Goal: Communication & Community: Participate in discussion

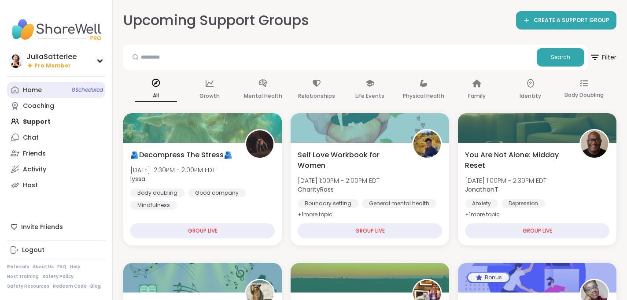
click at [39, 90] on div "Home 8 Scheduled" at bounding box center [32, 90] width 19 height 9
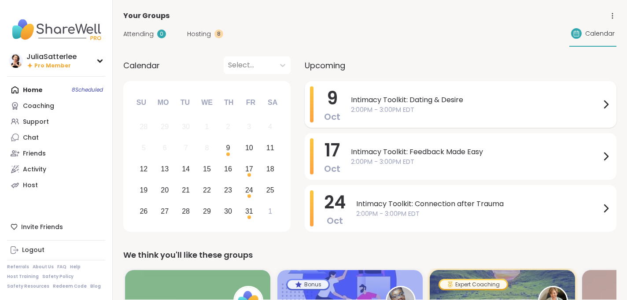
click at [384, 101] on span "Intimacy Toolkit: Dating & Desire" at bounding box center [476, 100] width 250 height 11
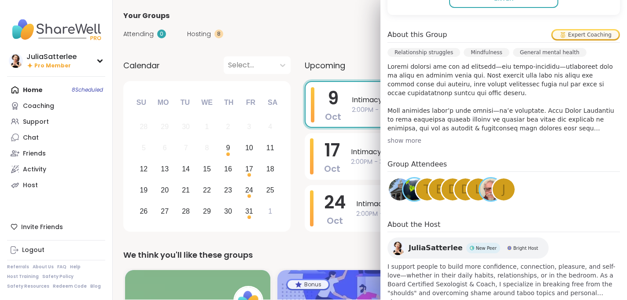
scroll to position [252, 0]
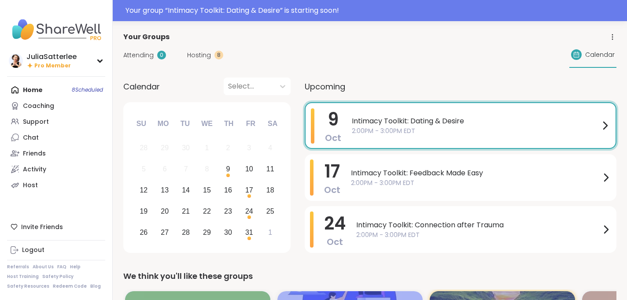
click at [412, 116] on span "Intimacy Toolkit: Dating & Desire" at bounding box center [476, 121] width 248 height 11
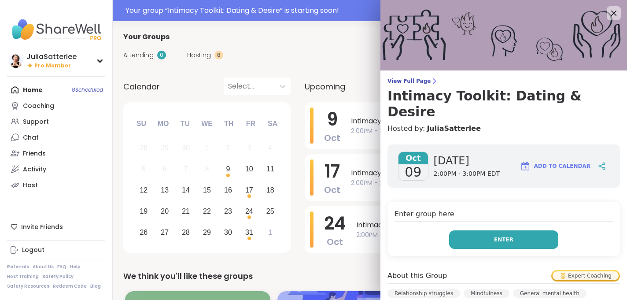
scroll to position [7, 0]
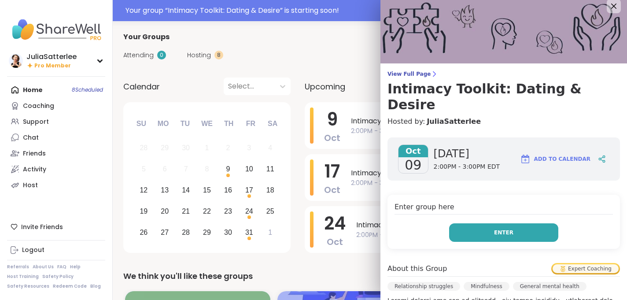
click at [486, 223] on button "Enter" at bounding box center [503, 232] width 109 height 18
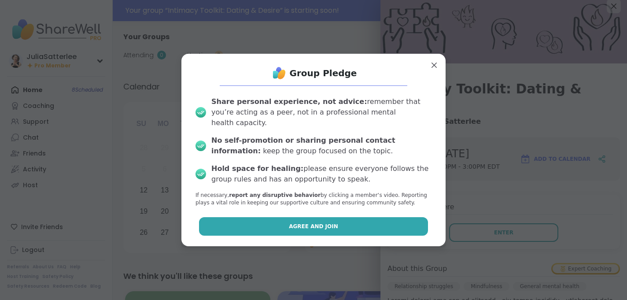
click at [323, 222] on span "Agree and Join" at bounding box center [313, 226] width 49 height 8
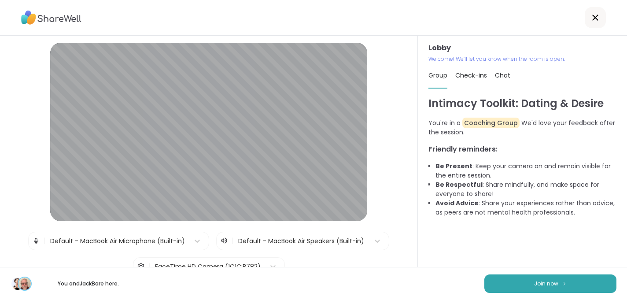
scroll to position [72, 0]
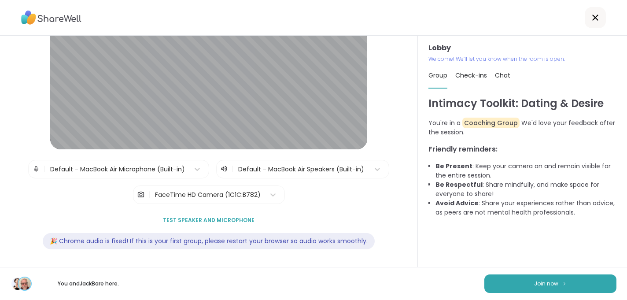
click at [599, 15] on icon at bounding box center [595, 17] width 11 height 11
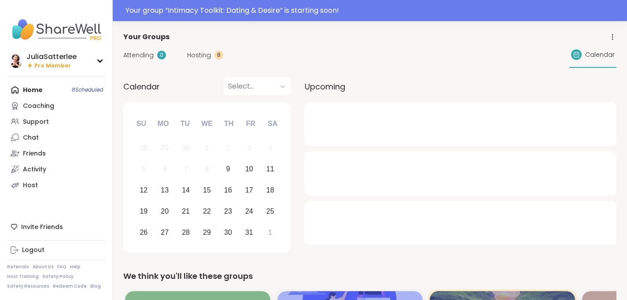
click at [41, 87] on div "Home 8 Scheduled Coaching Support Chat Friends Activity Host" at bounding box center [56, 137] width 98 height 111
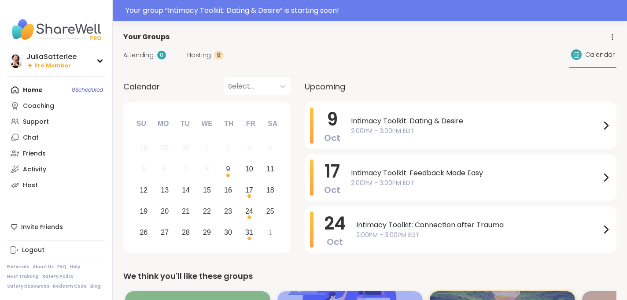
click at [42, 91] on div "Home 8 Scheduled Coaching Support Chat Friends Activity Host" at bounding box center [56, 137] width 98 height 111
click at [434, 129] on span "2:00PM - 3:00PM EDT" at bounding box center [476, 130] width 250 height 9
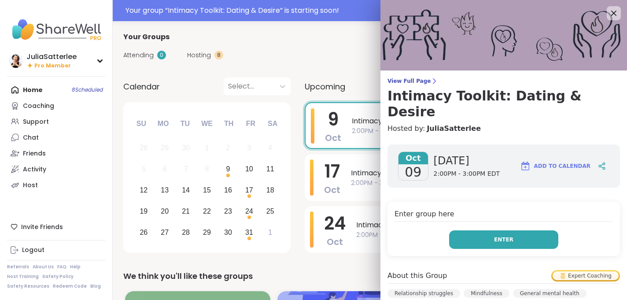
click at [506, 236] on span "Enter" at bounding box center [503, 240] width 19 height 8
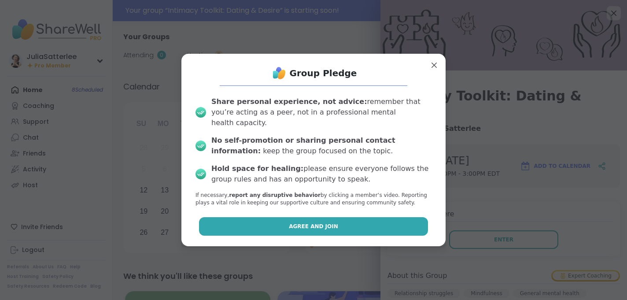
click at [370, 221] on button "Agree and Join" at bounding box center [313, 226] width 229 height 18
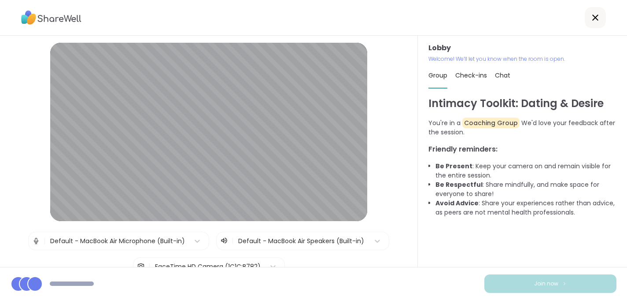
scroll to position [72, 0]
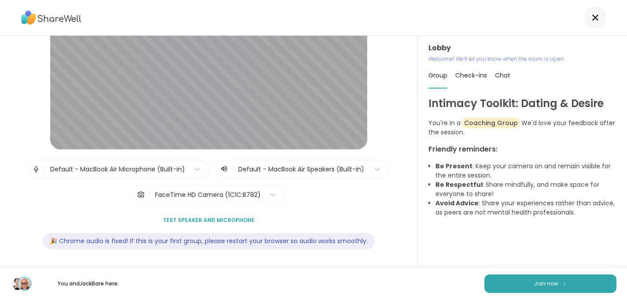
click at [469, 74] on span "Check-ins" at bounding box center [471, 75] width 32 height 9
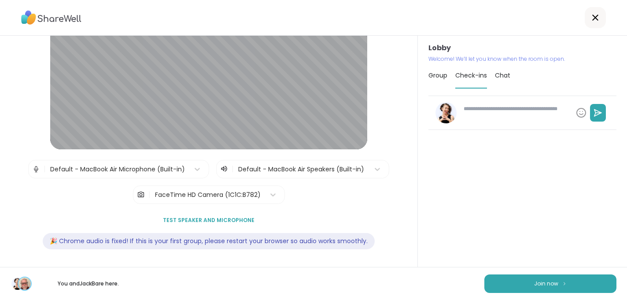
type textarea "*"
click at [499, 77] on span "Chat" at bounding box center [502, 75] width 15 height 9
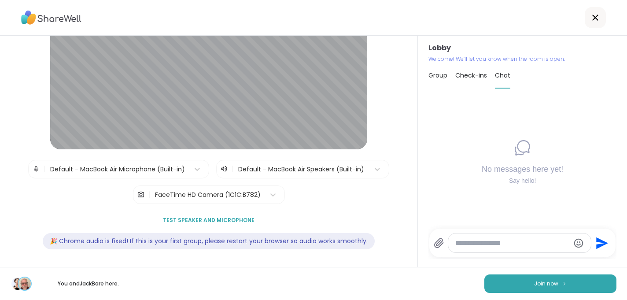
click at [485, 242] on textarea "Type your message" at bounding box center [512, 243] width 114 height 9
type textarea "**********"
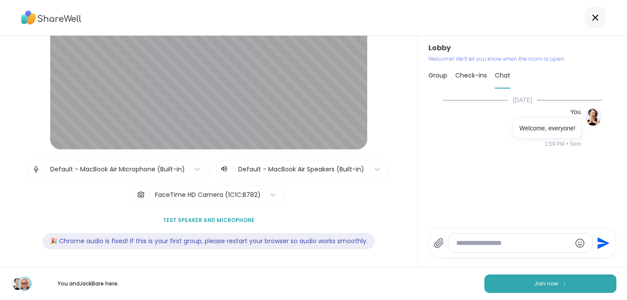
click at [226, 200] on div "FaceTime HD Camera (1C1C:B782)" at bounding box center [208, 195] width 115 height 18
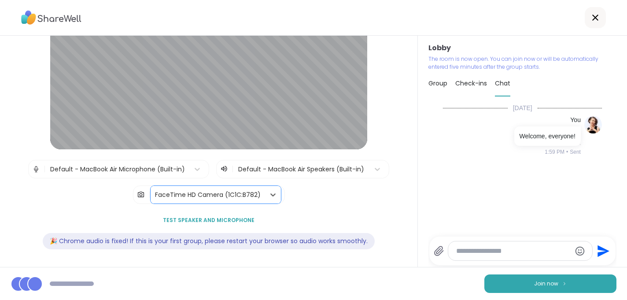
click at [225, 200] on div "FaceTime HD Camera (1C1C:B782)" at bounding box center [208, 195] width 115 height 18
click at [222, 199] on div "FaceTime HD Camera (1C1C:B782)" at bounding box center [208, 194] width 106 height 9
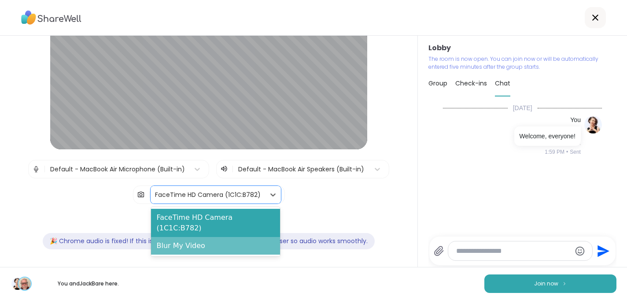
click at [194, 237] on div "Blur My Video" at bounding box center [215, 246] width 129 height 18
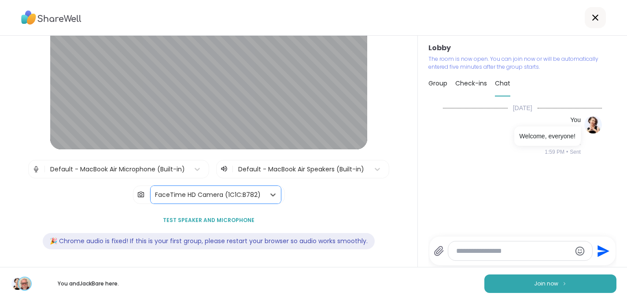
click at [314, 203] on div "| Default - MacBook Air Microphone (Built-in) | Default - MacBook Air Speakers …" at bounding box center [208, 182] width 361 height 44
click at [95, 286] on p "You and JackB are here." at bounding box center [88, 284] width 99 height 8
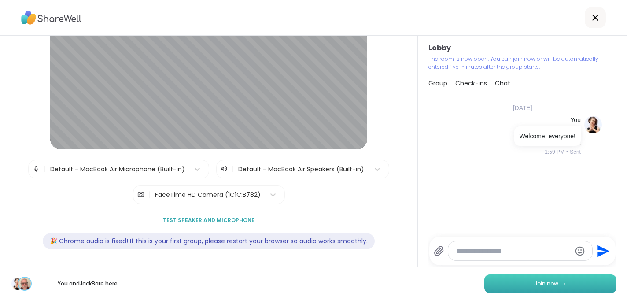
click at [548, 286] on span "Join now" at bounding box center [546, 284] width 24 height 8
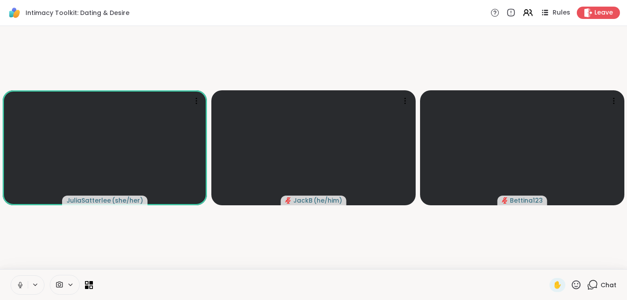
click at [554, 13] on span "Rules" at bounding box center [562, 12] width 18 height 9
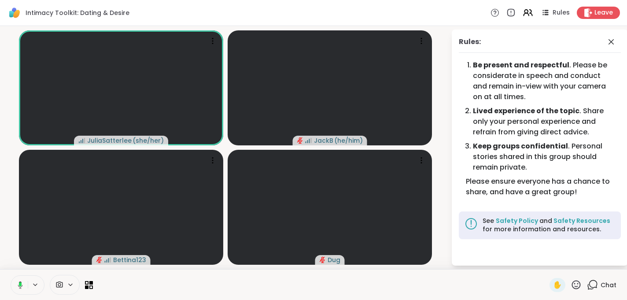
click at [604, 285] on span "Chat" at bounding box center [609, 285] width 16 height 9
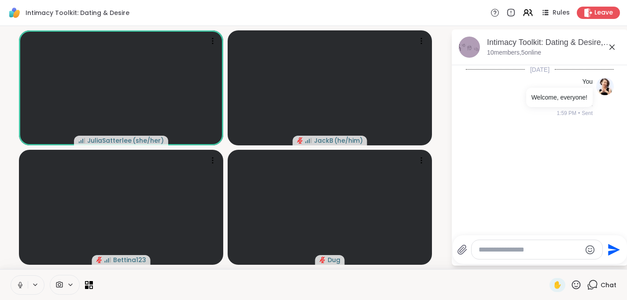
click at [490, 248] on textarea "Type your message" at bounding box center [530, 249] width 103 height 9
paste textarea "**********"
type textarea "**********"
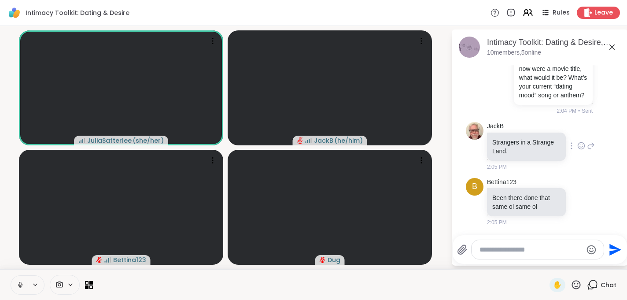
scroll to position [106, 0]
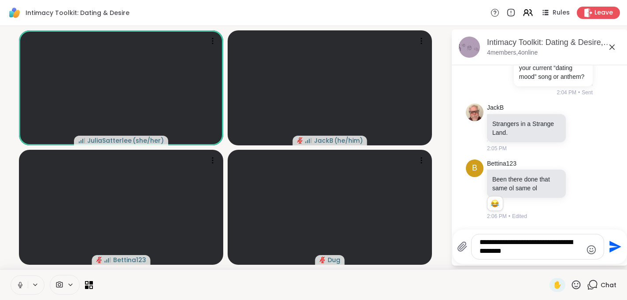
type textarea "**********"
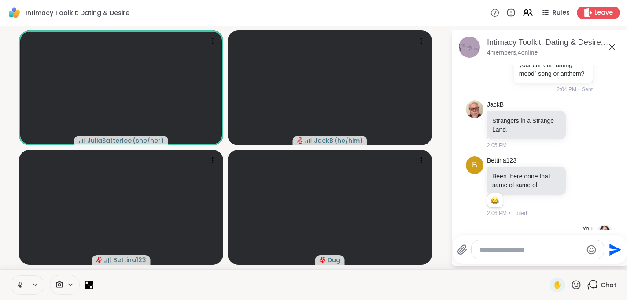
scroll to position [162, 0]
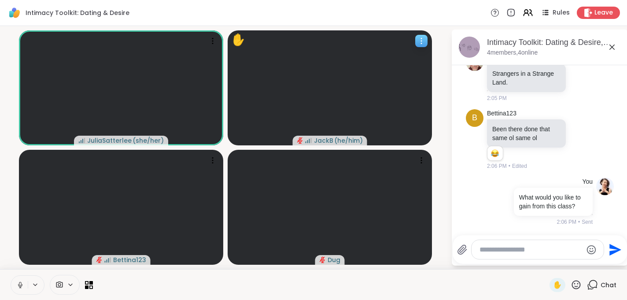
click at [425, 45] on div at bounding box center [421, 41] width 12 height 12
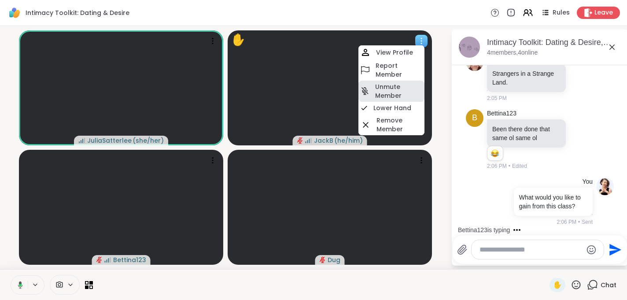
click at [389, 94] on h4 "Unmute Member" at bounding box center [399, 91] width 48 height 18
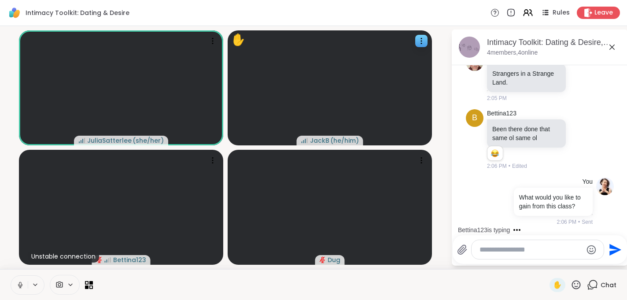
click at [486, 254] on div at bounding box center [538, 249] width 132 height 19
click at [486, 248] on textarea "Type your message" at bounding box center [531, 249] width 103 height 9
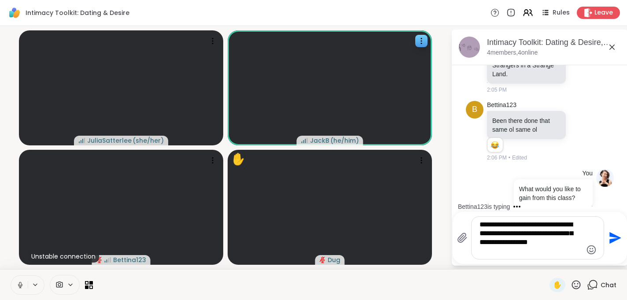
type textarea "**********"
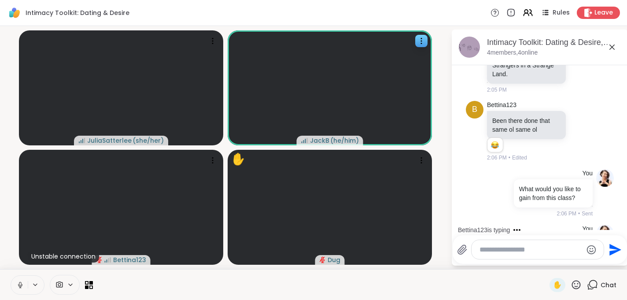
scroll to position [244, 0]
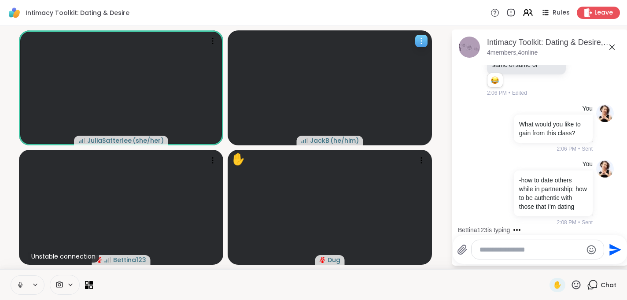
click at [420, 38] on icon at bounding box center [421, 41] width 9 height 9
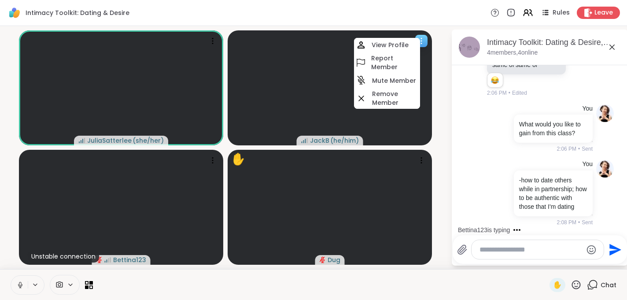
click at [393, 82] on h4 "Mute Member" at bounding box center [394, 80] width 44 height 9
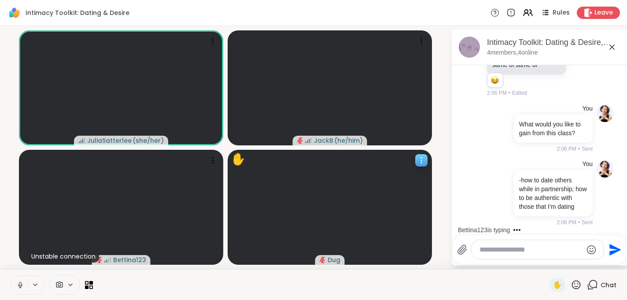
click at [421, 155] on div at bounding box center [421, 160] width 12 height 12
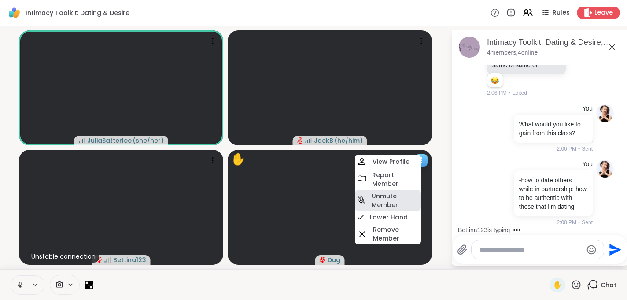
click at [399, 202] on h4 "Unmute Member" at bounding box center [396, 201] width 48 height 18
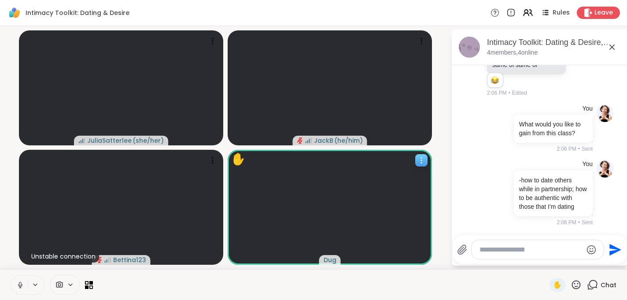
scroll to position [326, 0]
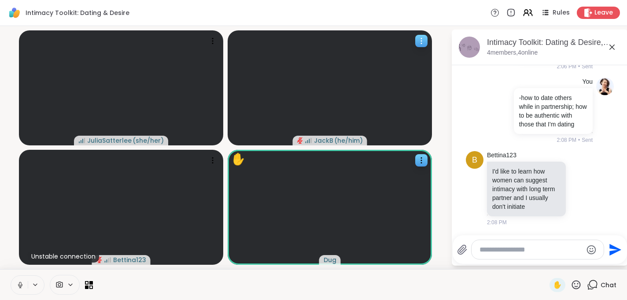
click at [427, 44] on div at bounding box center [421, 41] width 12 height 12
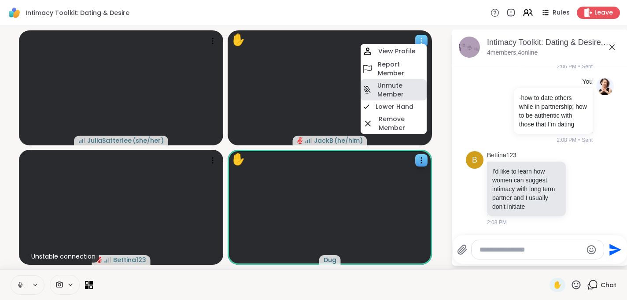
click at [385, 87] on h4 "Unmute Member" at bounding box center [401, 90] width 48 height 18
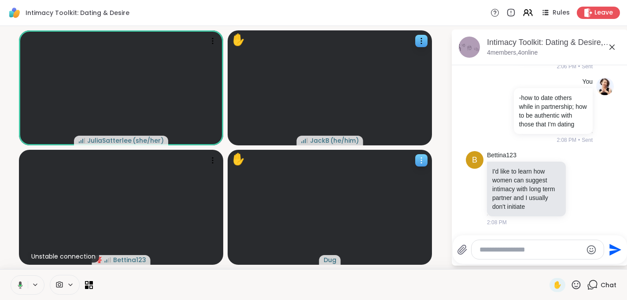
click at [421, 160] on icon at bounding box center [421, 160] width 1 height 1
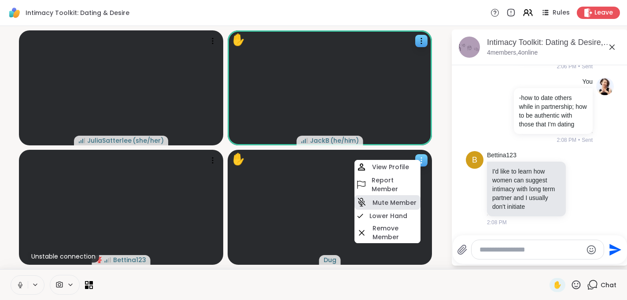
click at [385, 198] on h4 "Mute Member" at bounding box center [395, 202] width 44 height 9
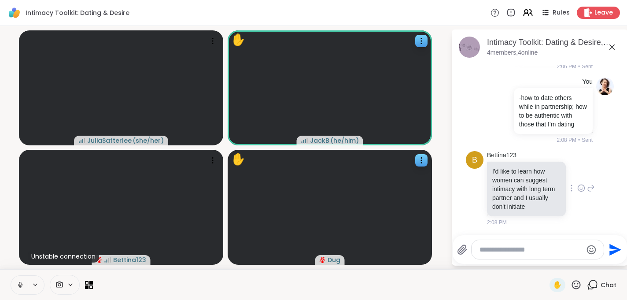
click at [583, 190] on icon at bounding box center [581, 188] width 8 height 9
click at [494, 175] on div "Select Reaction: Thumbs up" at bounding box center [492, 174] width 8 height 8
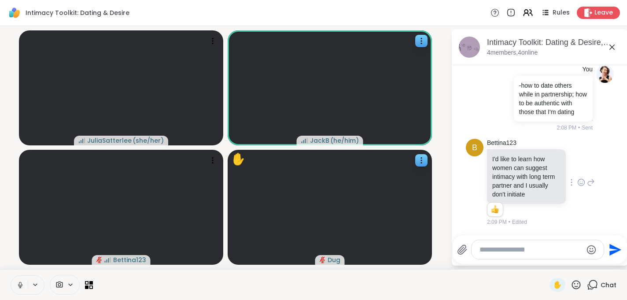
scroll to position [456, 0]
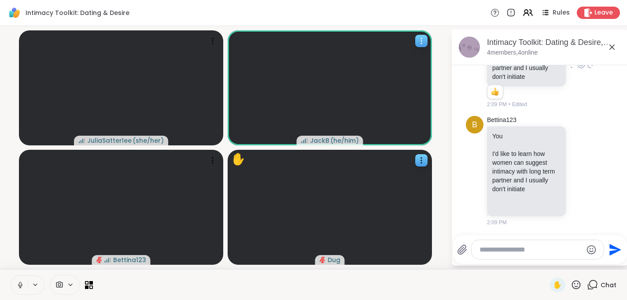
click at [421, 40] on icon at bounding box center [421, 41] width 9 height 9
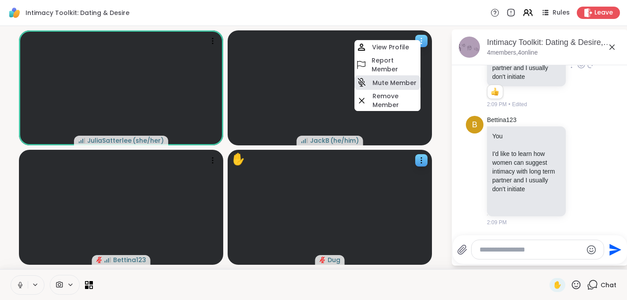
click at [377, 84] on h4 "Mute Member" at bounding box center [395, 82] width 44 height 9
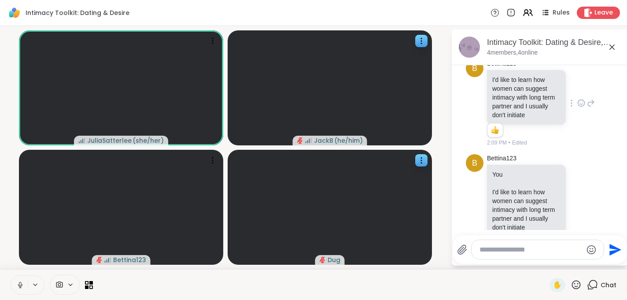
scroll to position [2, 0]
click at [491, 247] on textarea "Type your message" at bounding box center [531, 249] width 103 height 9
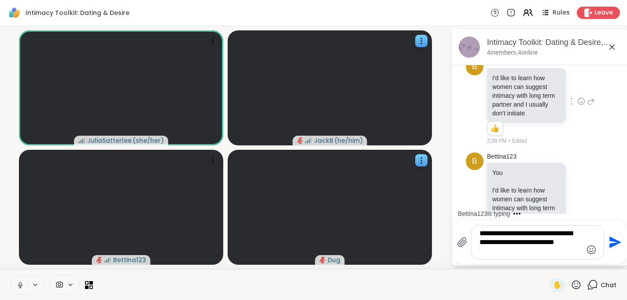
type textarea "**********"
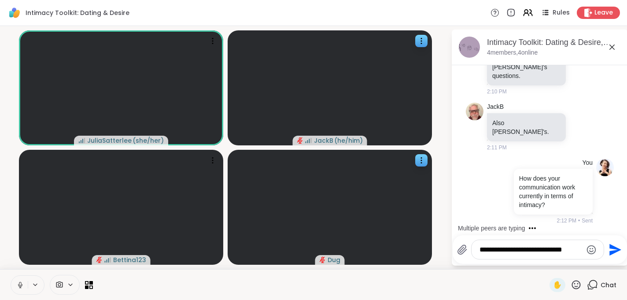
click at [519, 248] on textarea "**********" at bounding box center [531, 249] width 103 height 9
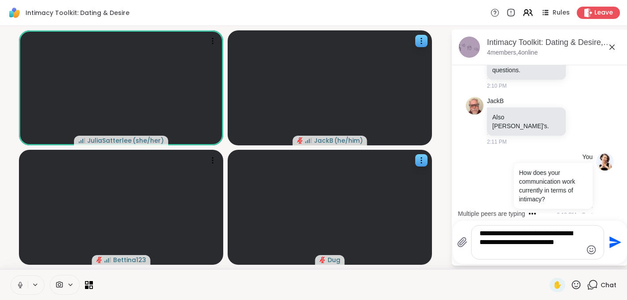
scroll to position [659, 0]
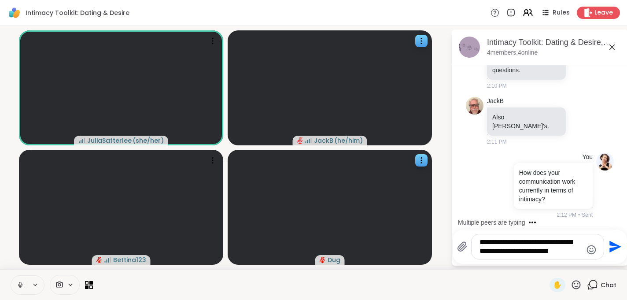
type textarea "**********"
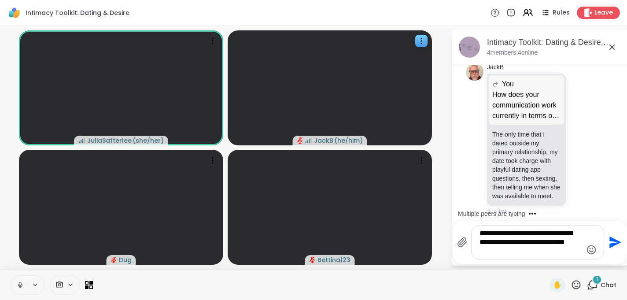
scroll to position [1048, 0]
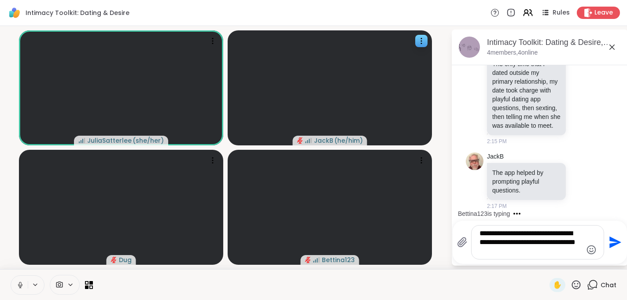
type textarea "**********"
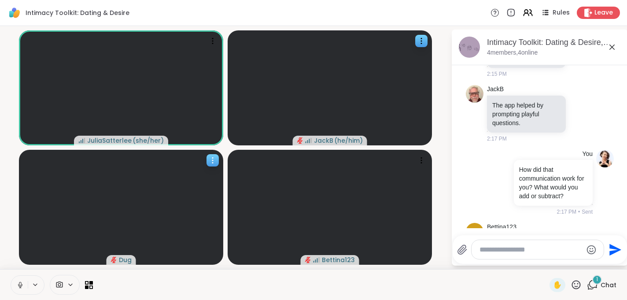
scroll to position [1198, 0]
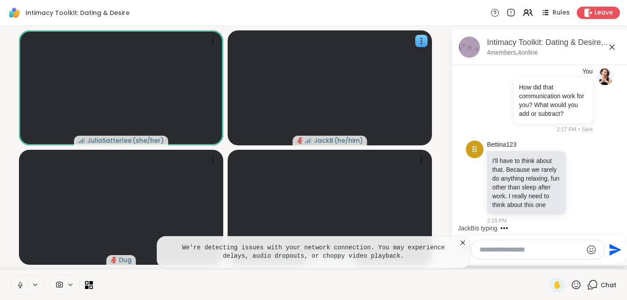
click at [463, 244] on icon at bounding box center [462, 242] width 9 height 9
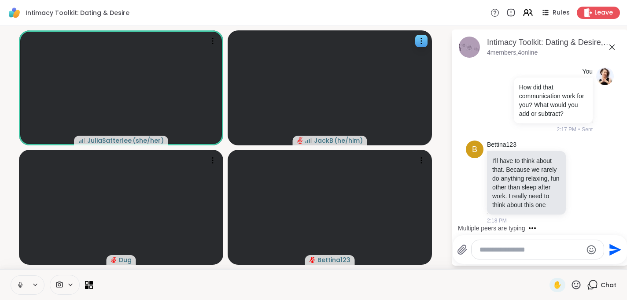
click at [494, 243] on div at bounding box center [538, 249] width 132 height 19
click at [493, 253] on textarea "Type your message" at bounding box center [531, 249] width 103 height 9
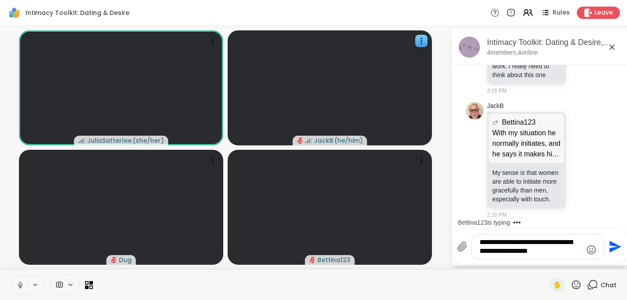
type textarea "**********"
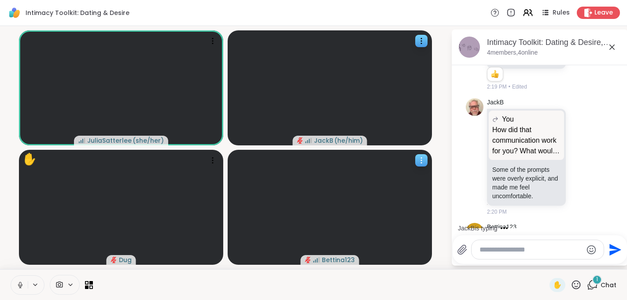
scroll to position [1626, 0]
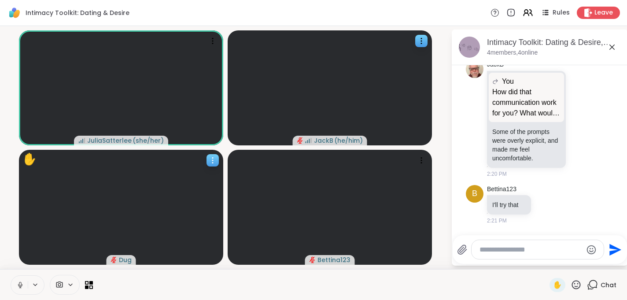
click at [209, 158] on icon at bounding box center [212, 160] width 9 height 9
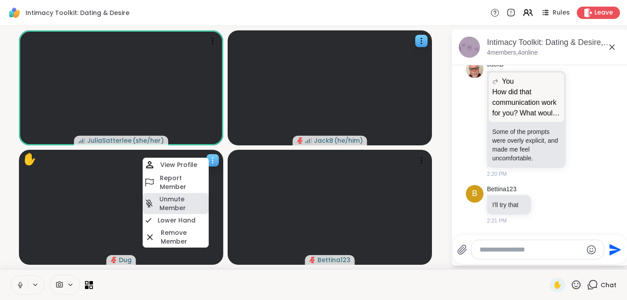
click at [182, 209] on h4 "Unmute Member" at bounding box center [183, 204] width 48 height 18
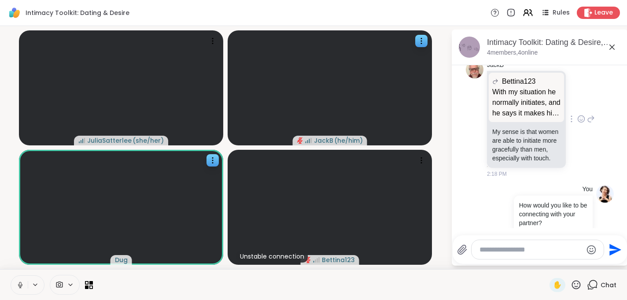
scroll to position [1352, 0]
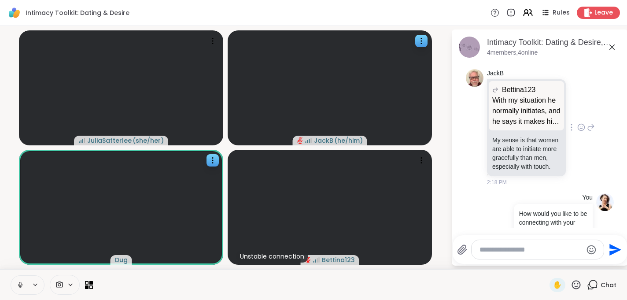
click at [573, 133] on div at bounding box center [572, 127] width 8 height 11
click at [553, 144] on icon at bounding box center [555, 140] width 7 height 8
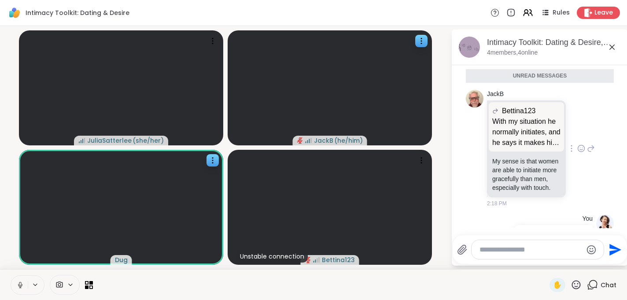
click at [496, 246] on textarea "Type your message" at bounding box center [531, 249] width 103 height 9
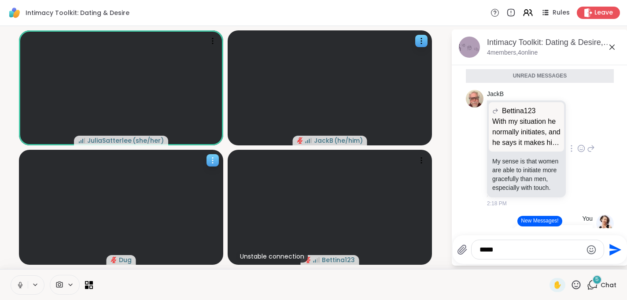
click at [214, 155] on div at bounding box center [213, 160] width 12 height 12
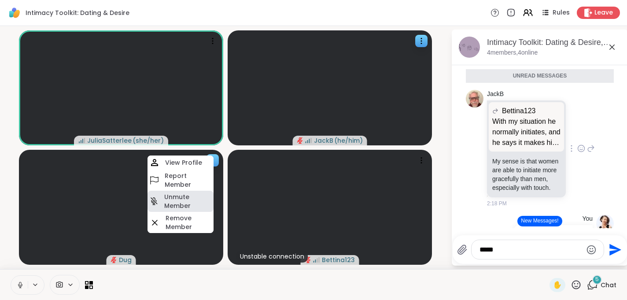
click at [201, 199] on h4 "Unmute Member" at bounding box center [188, 201] width 48 height 18
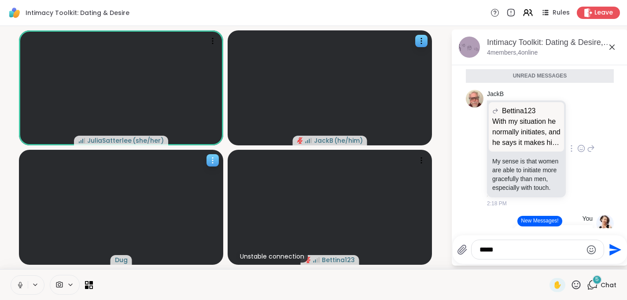
click at [207, 156] on div at bounding box center [213, 160] width 12 height 12
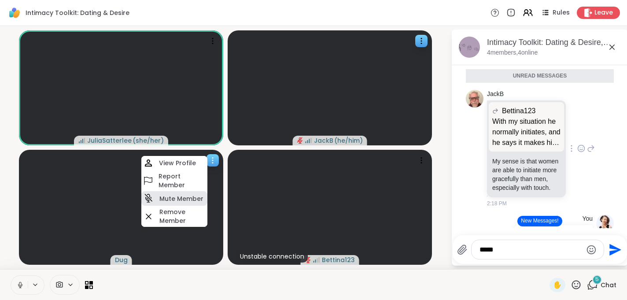
click at [183, 203] on div "Mute Member" at bounding box center [174, 198] width 66 height 15
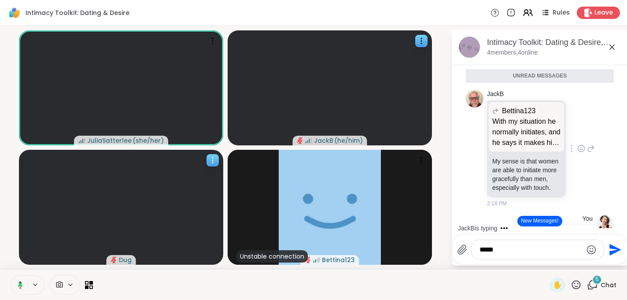
click at [211, 164] on icon at bounding box center [212, 160] width 9 height 9
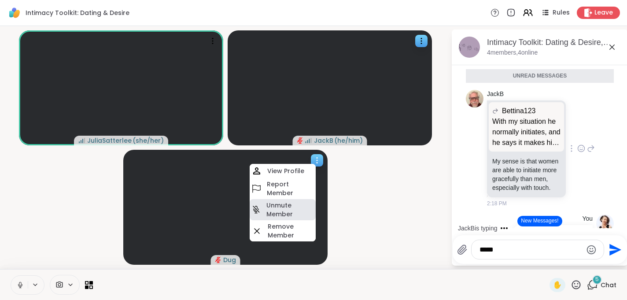
click at [275, 207] on h4 "Unmute Member" at bounding box center [290, 210] width 48 height 18
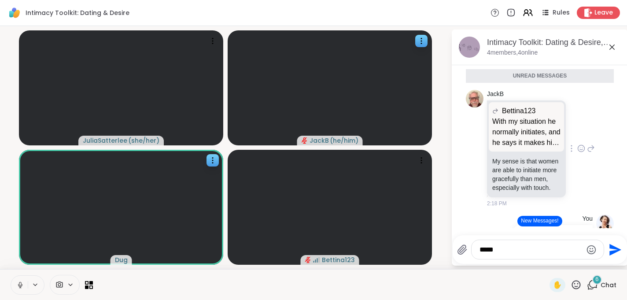
click at [485, 247] on textarea "*****" at bounding box center [531, 249] width 103 height 9
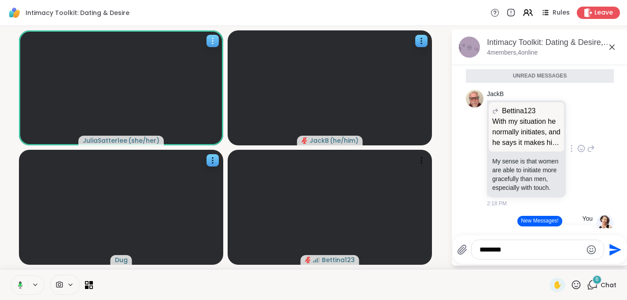
click at [216, 42] on icon at bounding box center [212, 41] width 9 height 9
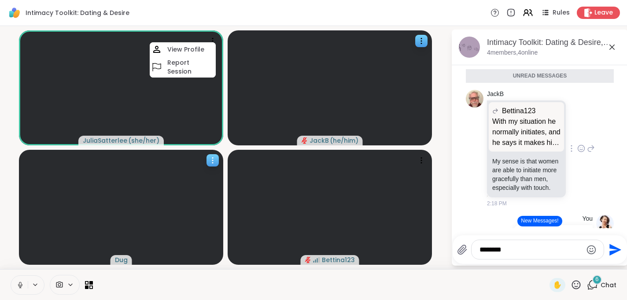
click at [171, 192] on video at bounding box center [121, 207] width 204 height 115
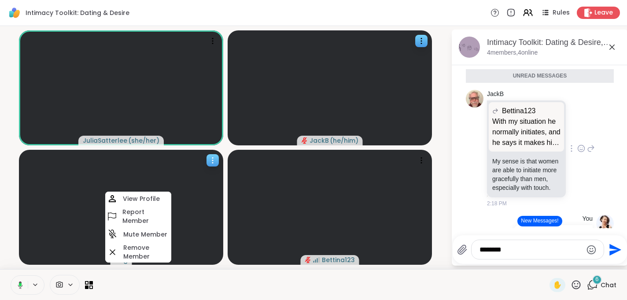
click at [213, 161] on icon at bounding box center [212, 160] width 9 height 9
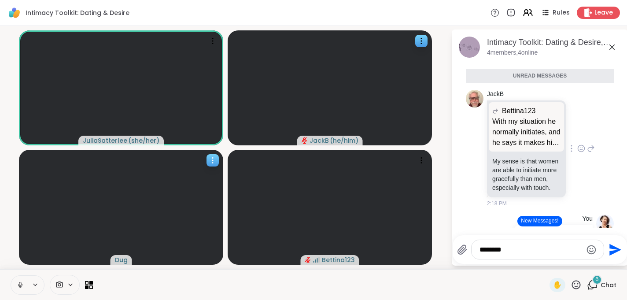
click at [213, 161] on icon at bounding box center [212, 160] width 9 height 9
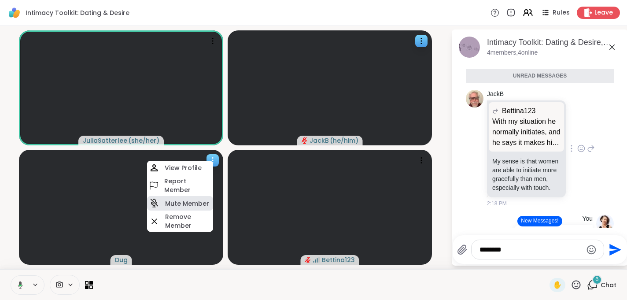
click at [184, 201] on h4 "Mute Member" at bounding box center [187, 203] width 44 height 9
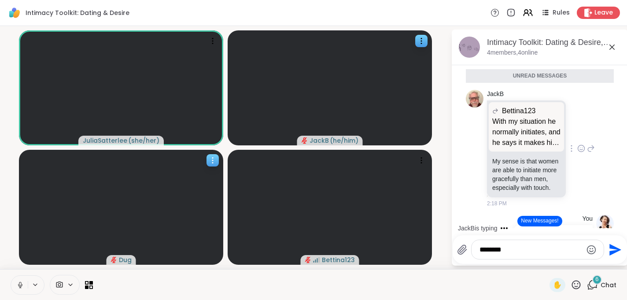
click at [214, 163] on icon at bounding box center [212, 160] width 9 height 9
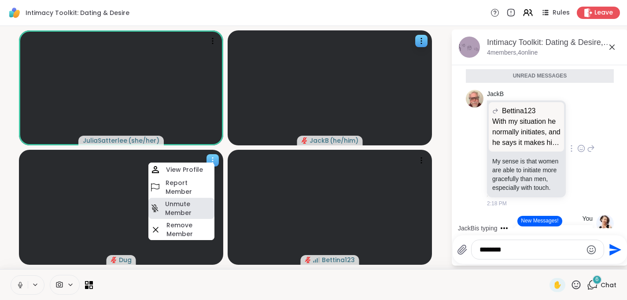
click at [192, 211] on h4 "Unmute Member" at bounding box center [189, 209] width 48 height 18
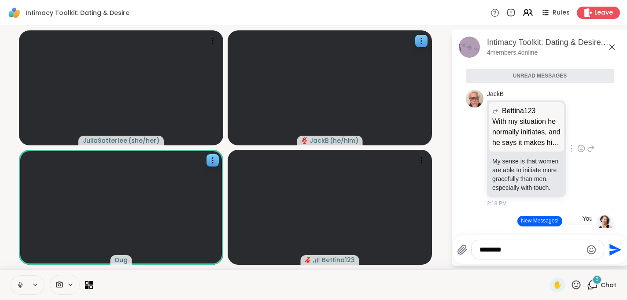
click at [493, 251] on textarea "********" at bounding box center [531, 249] width 103 height 9
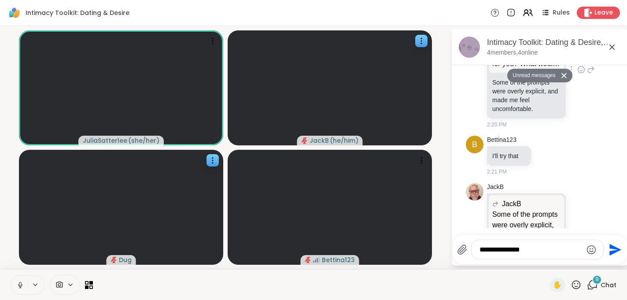
scroll to position [1689, 0]
click at [506, 249] on textarea "**********" at bounding box center [531, 249] width 103 height 9
type textarea "******"
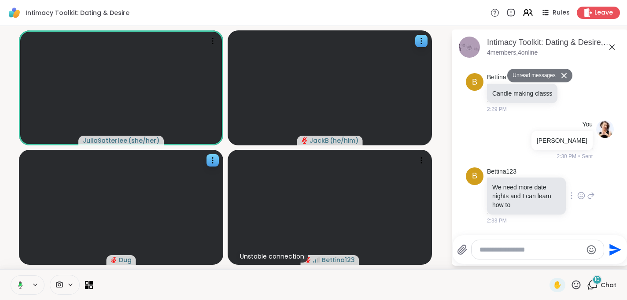
scroll to position [2239, 0]
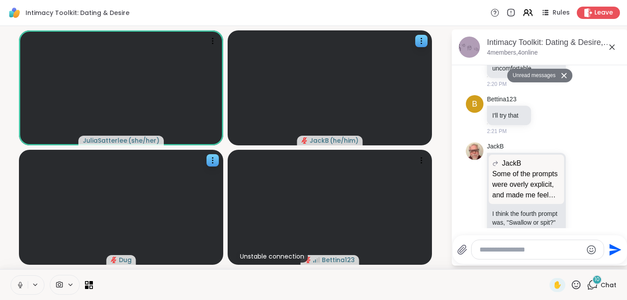
click at [538, 72] on button "Unread messages" at bounding box center [532, 76] width 51 height 14
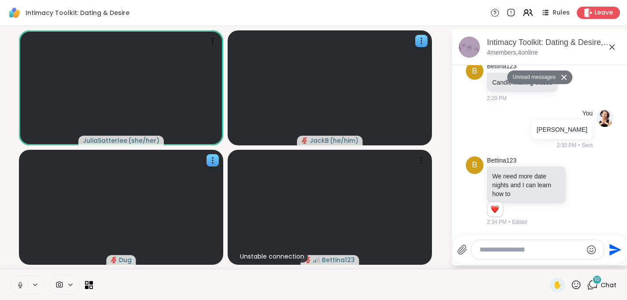
click at [467, 247] on icon at bounding box center [462, 249] width 11 height 11
click at [0, 0] on input "file" at bounding box center [0, 0] width 0 height 0
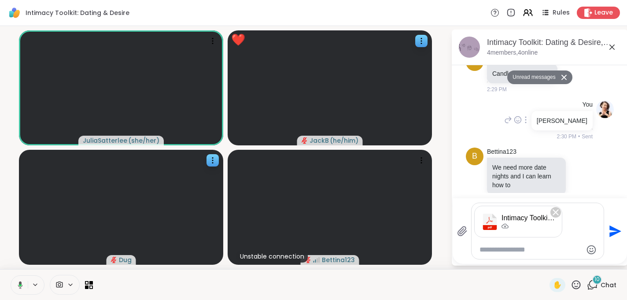
scroll to position [2255, 0]
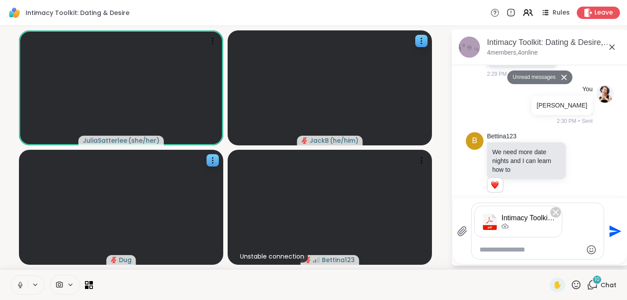
click at [610, 229] on icon "Send" at bounding box center [616, 231] width 12 height 12
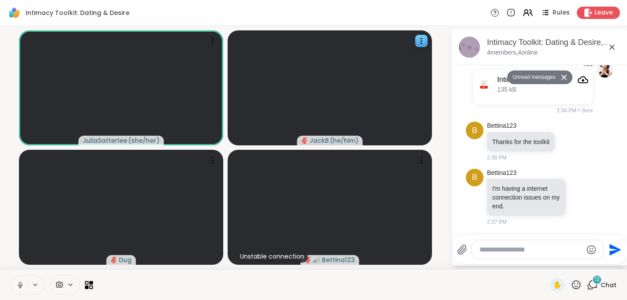
scroll to position [2425, 0]
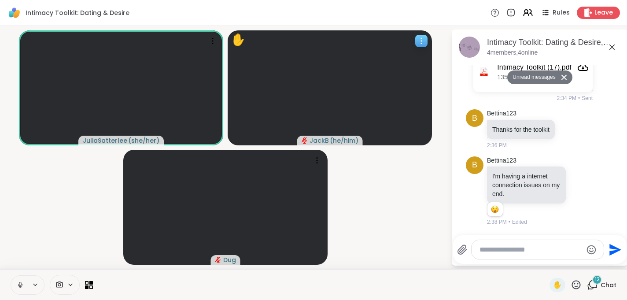
click at [423, 39] on icon at bounding box center [421, 41] width 9 height 9
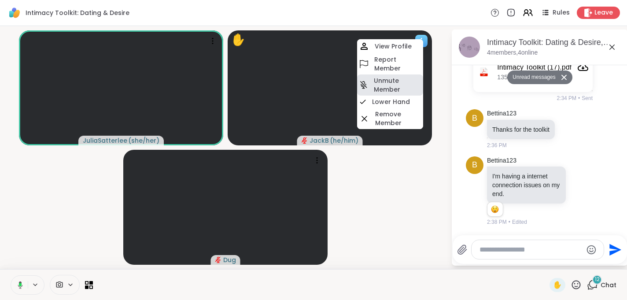
click at [378, 85] on h4 "Unmute Member" at bounding box center [398, 85] width 48 height 18
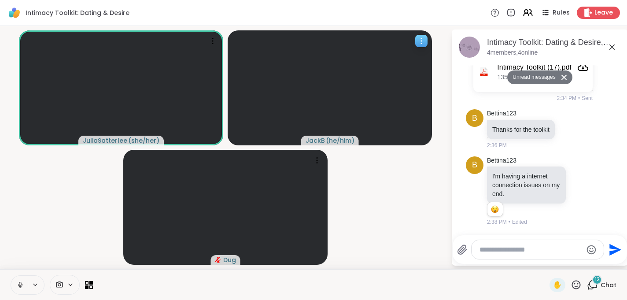
click at [419, 44] on icon at bounding box center [421, 41] width 9 height 9
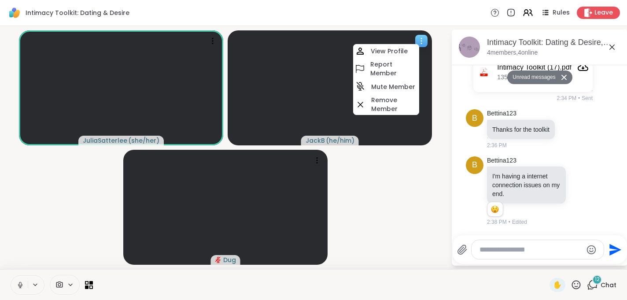
click at [386, 88] on h4 "Mute Member" at bounding box center [393, 86] width 44 height 9
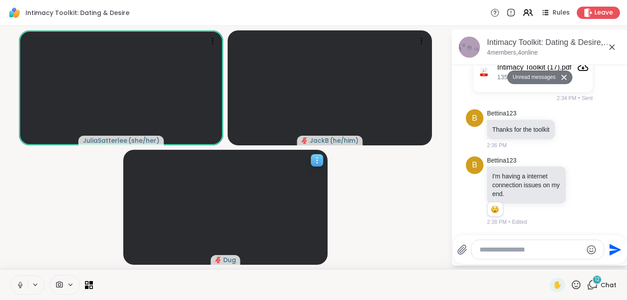
click at [319, 163] on icon at bounding box center [317, 160] width 9 height 9
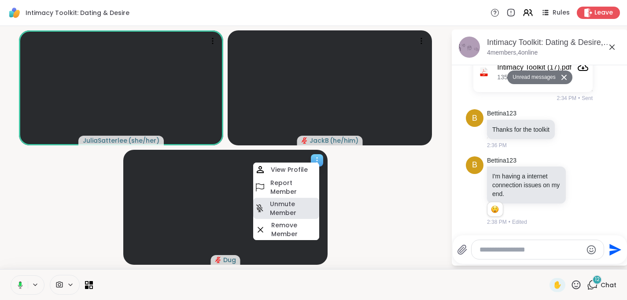
click at [295, 209] on h4 "Unmute Member" at bounding box center [294, 209] width 48 height 18
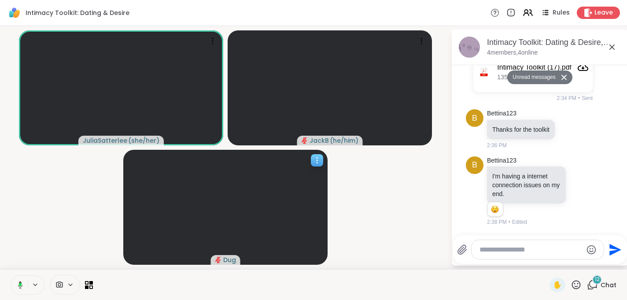
click at [319, 161] on icon at bounding box center [317, 160] width 9 height 9
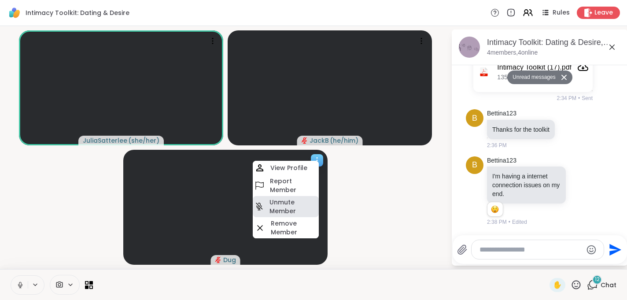
click at [291, 212] on h4 "Unmute Member" at bounding box center [294, 207] width 48 height 18
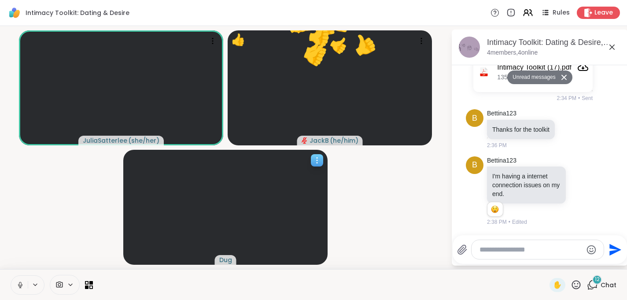
click at [316, 156] on icon at bounding box center [317, 160] width 9 height 9
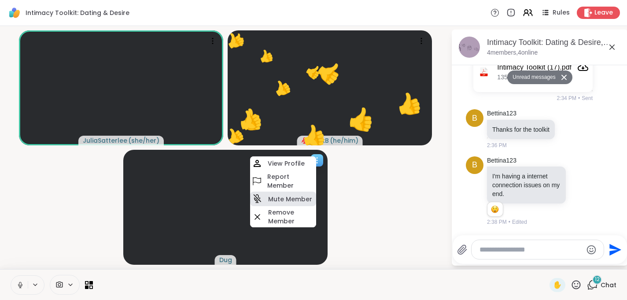
click at [293, 199] on h4 "Mute Member" at bounding box center [290, 199] width 44 height 9
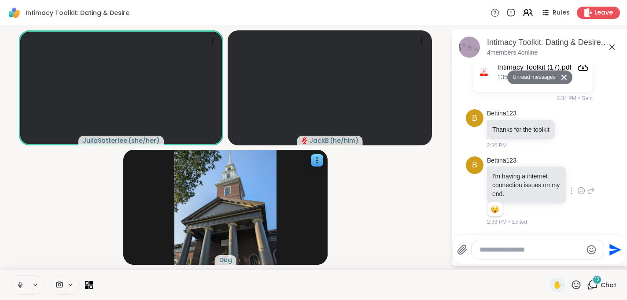
click at [593, 188] on icon at bounding box center [591, 191] width 6 height 6
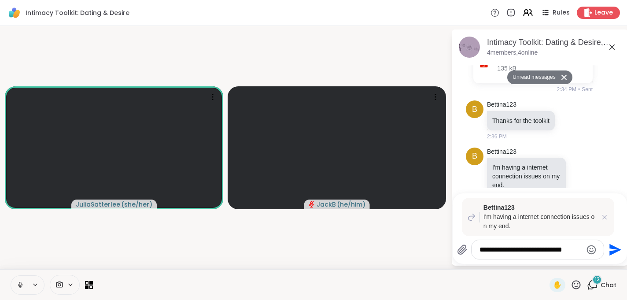
type textarea "**********"
click at [541, 248] on textarea "**********" at bounding box center [531, 249] width 103 height 9
click at [614, 174] on li "B Bettina123 I'm having a internet connection issues on my end. 1 1 2:38 PM • E…" at bounding box center [540, 182] width 160 height 77
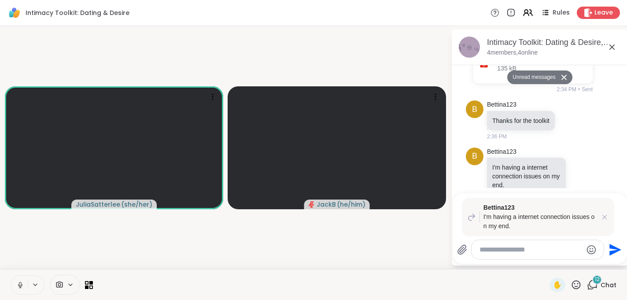
click at [603, 286] on span "Chat" at bounding box center [609, 285] width 16 height 9
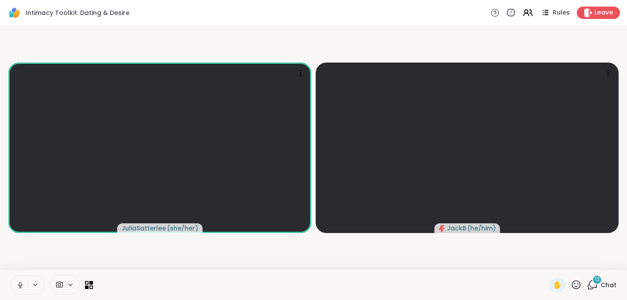
click at [596, 284] on div "12" at bounding box center [597, 280] width 10 height 10
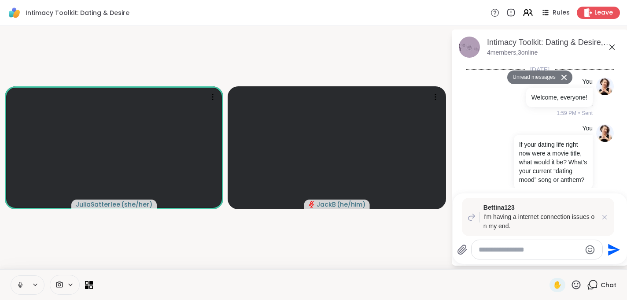
scroll to position [2476, 0]
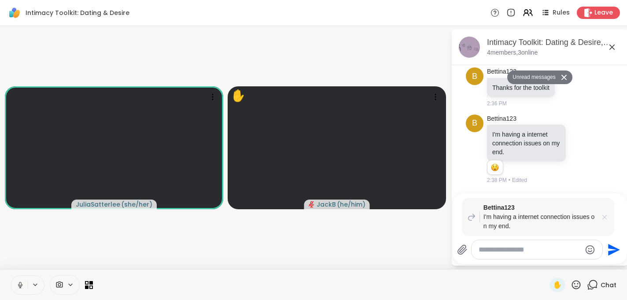
click at [605, 218] on icon at bounding box center [604, 217] width 4 height 4
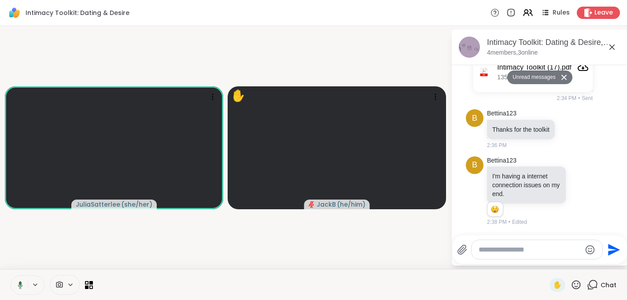
scroll to position [2434, 0]
click at [582, 188] on icon at bounding box center [581, 190] width 8 height 9
click at [547, 214] on div "1 1" at bounding box center [527, 210] width 81 height 15
click at [436, 92] on div at bounding box center [435, 97] width 12 height 12
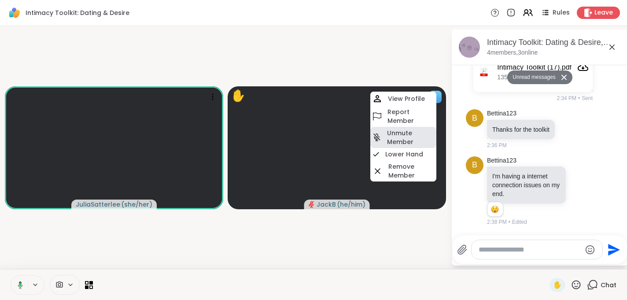
click at [408, 134] on h4 "Unmute Member" at bounding box center [411, 138] width 48 height 18
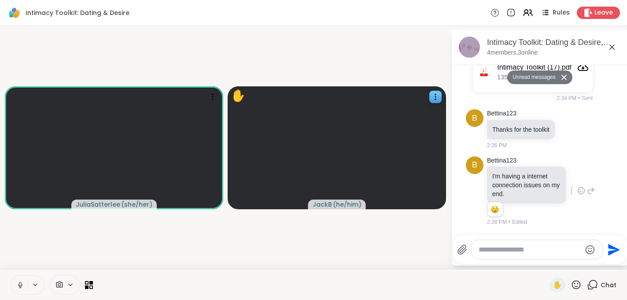
click at [580, 192] on icon at bounding box center [581, 192] width 3 height 1
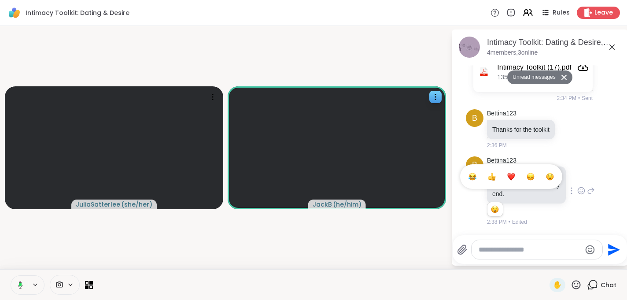
click at [534, 177] on div "Select Reaction: Sad" at bounding box center [531, 177] width 8 height 8
click at [565, 77] on icon at bounding box center [564, 77] width 5 height 5
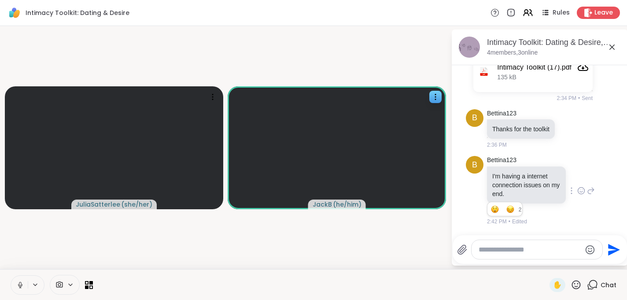
click at [493, 247] on textarea "Type your message" at bounding box center [530, 249] width 103 height 9
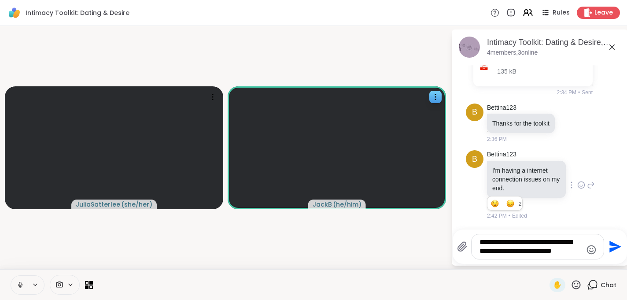
drag, startPoint x: 580, startPoint y: 254, endPoint x: 481, endPoint y: 239, distance: 99.8
click at [481, 239] on textarea "**********" at bounding box center [531, 247] width 103 height 18
type textarea "*"
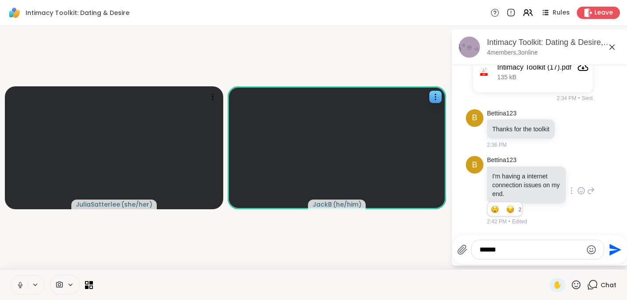
type textarea "******"
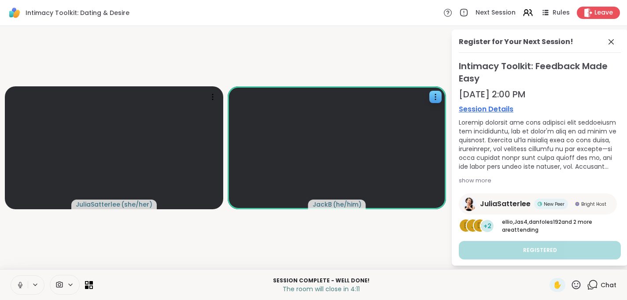
click at [611, 39] on icon at bounding box center [611, 42] width 11 height 11
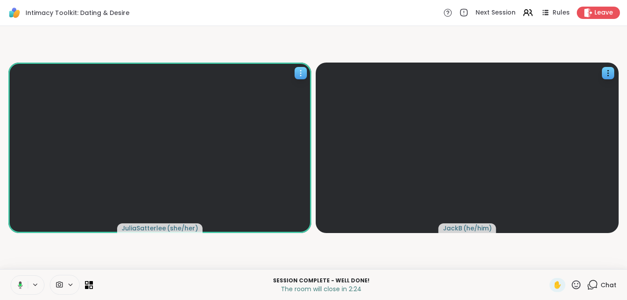
click at [298, 72] on icon at bounding box center [300, 73] width 9 height 9
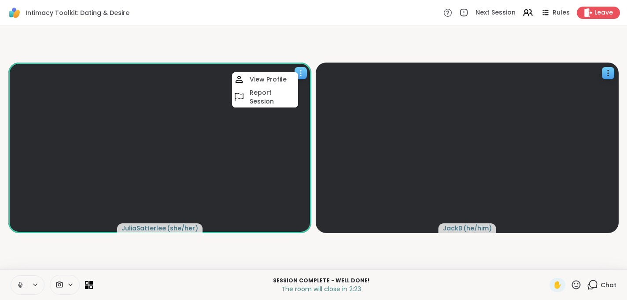
click at [298, 74] on icon at bounding box center [300, 73] width 9 height 9
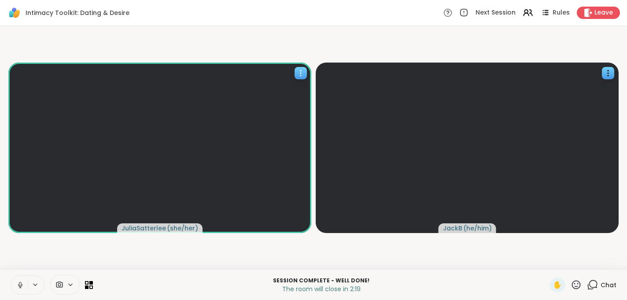
click at [303, 70] on icon at bounding box center [300, 73] width 9 height 9
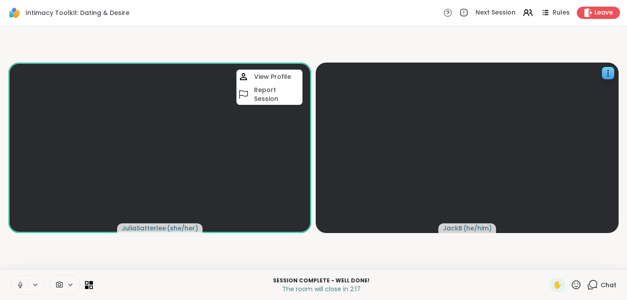
click at [178, 260] on video-player-container "[PERSON_NAME] ( she/her ) View Profile Report Session JackB ( he/him )" at bounding box center [313, 148] width 617 height 236
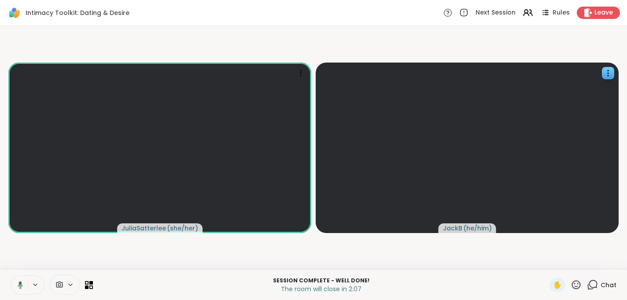
click at [71, 282] on icon at bounding box center [70, 284] width 7 height 7
click at [78, 251] on div at bounding box center [83, 253] width 15 height 15
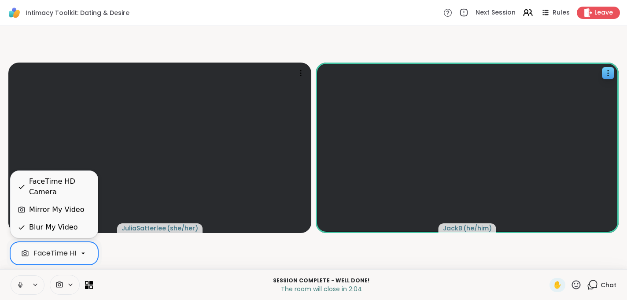
click at [47, 226] on div "Blur My Video" at bounding box center [53, 227] width 48 height 11
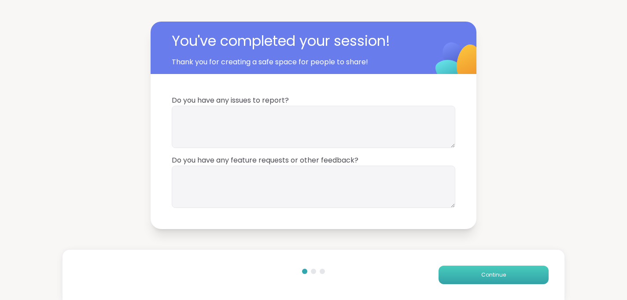
click at [485, 275] on span "Continue" at bounding box center [493, 275] width 25 height 8
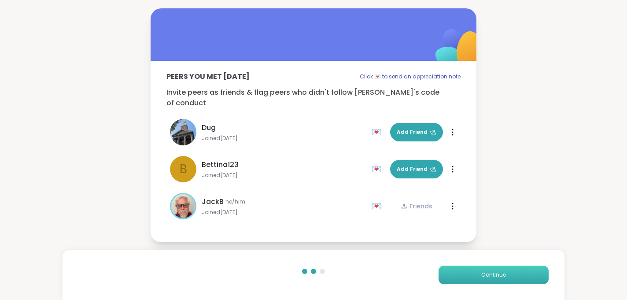
click at [501, 277] on span "Continue" at bounding box center [493, 275] width 25 height 8
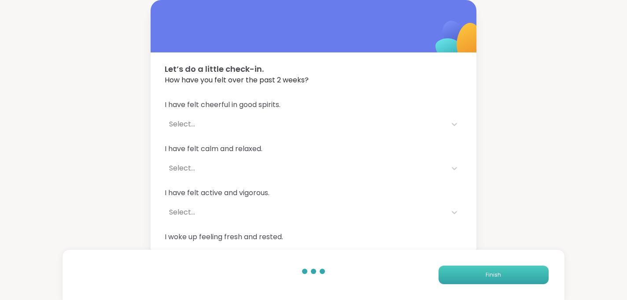
click at [502, 279] on button "Finish" at bounding box center [494, 275] width 110 height 18
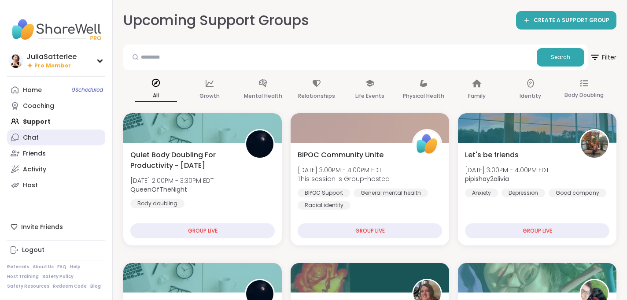
click at [26, 136] on div "Chat" at bounding box center [31, 137] width 16 height 9
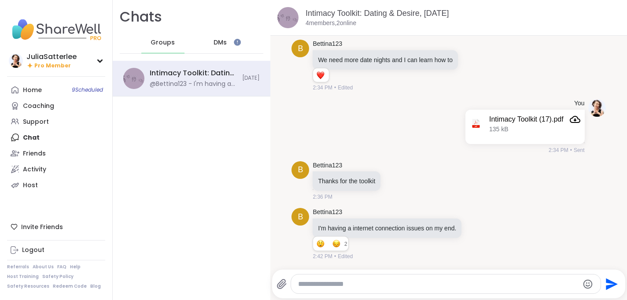
click at [230, 36] on div "DMs" at bounding box center [220, 42] width 43 height 21
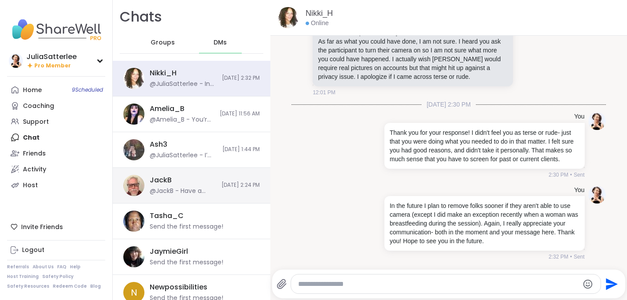
click at [179, 186] on div "JackB @JackB - Have a lovely time with your family, [PERSON_NAME]! 🤗" at bounding box center [183, 185] width 67 height 20
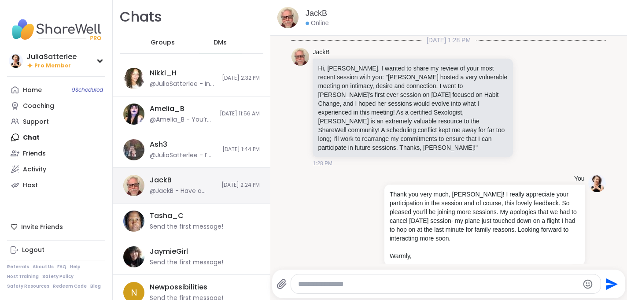
scroll to position [113, 0]
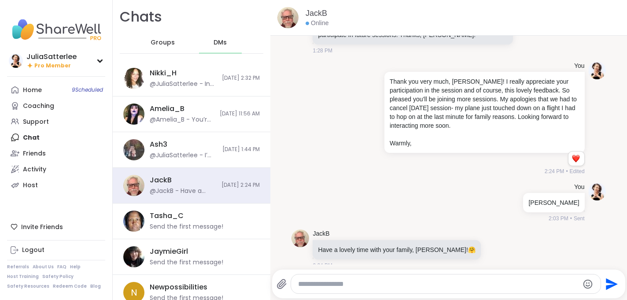
click at [321, 287] on textarea "Type your message" at bounding box center [438, 284] width 281 height 9
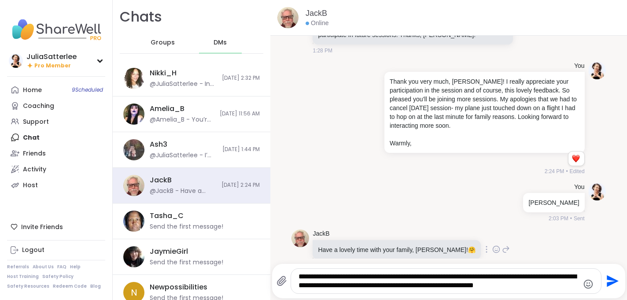
scroll to position [118, 0]
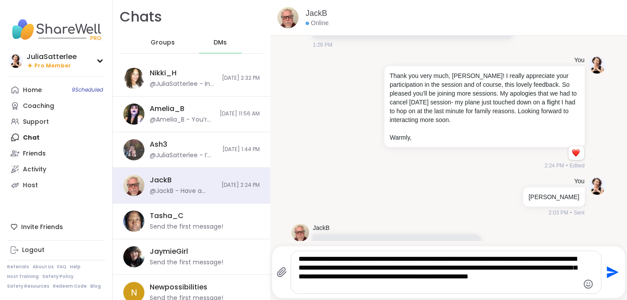
click at [300, 288] on textarea "**********" at bounding box center [439, 272] width 281 height 35
click at [351, 286] on textarea "**********" at bounding box center [439, 272] width 281 height 35
type textarea "**********"
click at [610, 268] on icon "Send" at bounding box center [612, 272] width 14 height 14
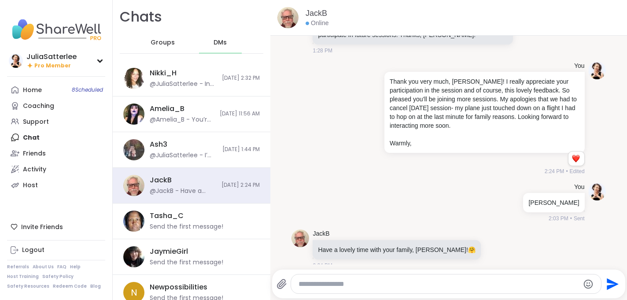
scroll to position [203, 0]
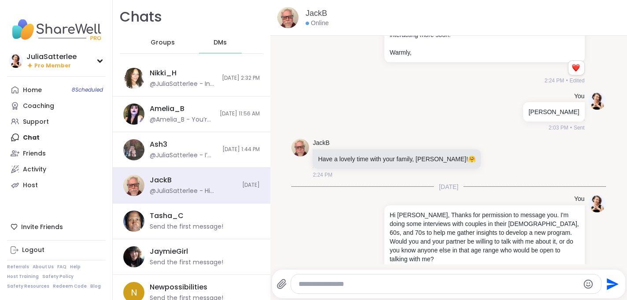
click at [388, 285] on textarea "Type your message" at bounding box center [439, 284] width 281 height 9
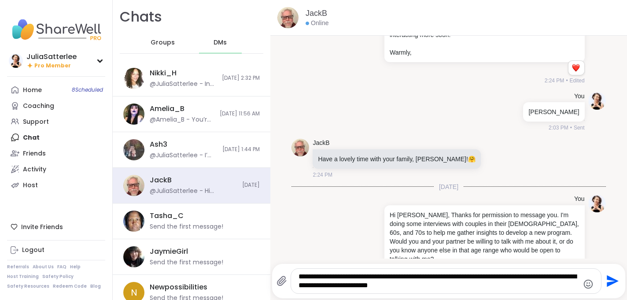
click at [429, 284] on textarea "**********" at bounding box center [439, 281] width 281 height 18
click at [423, 287] on textarea "**********" at bounding box center [439, 281] width 281 height 18
paste textarea "Type your message"
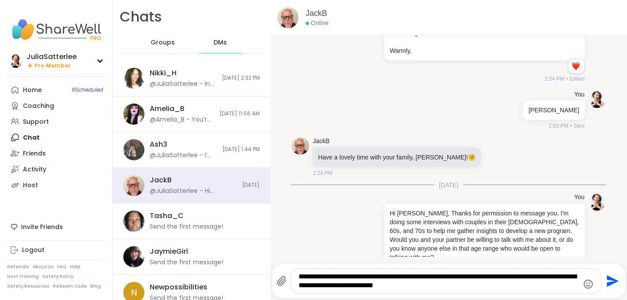
click at [379, 277] on textarea "**********" at bounding box center [439, 281] width 281 height 18
drag, startPoint x: 391, startPoint y: 277, endPoint x: 370, endPoint y: 278, distance: 21.1
click at [370, 278] on textarea "**********" at bounding box center [439, 281] width 281 height 18
type textarea "**********"
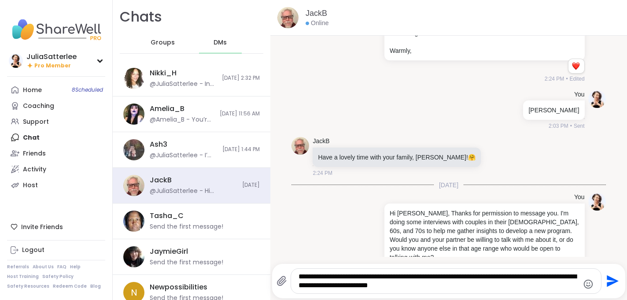
click at [609, 281] on icon "Send" at bounding box center [612, 281] width 14 height 14
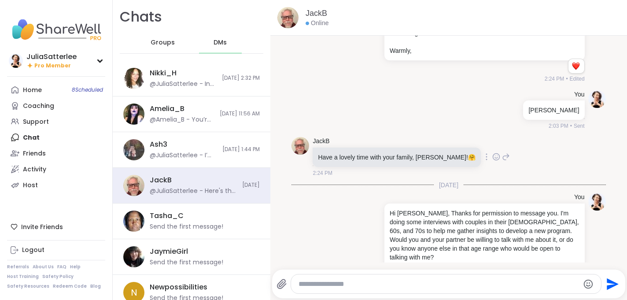
scroll to position [259, 0]
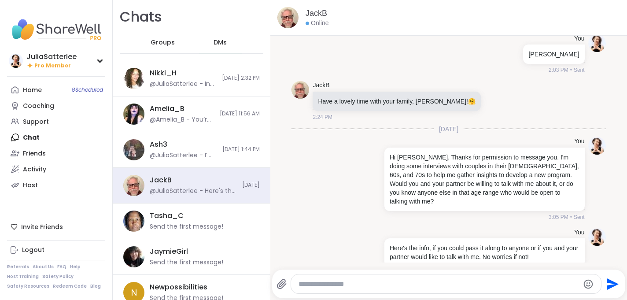
click at [312, 285] on textarea "Type your message" at bounding box center [439, 284] width 281 height 9
paste textarea "**********"
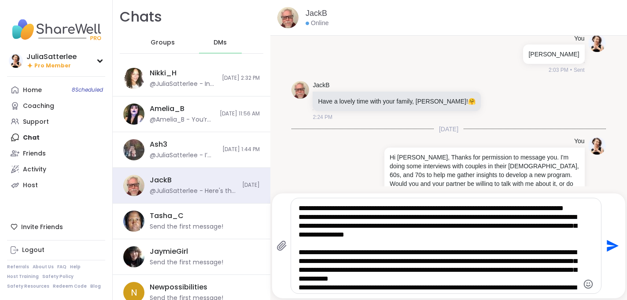
scroll to position [8, 0]
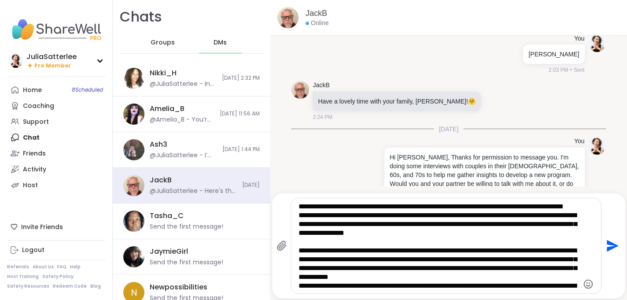
click at [381, 258] on textarea "**********" at bounding box center [439, 246] width 281 height 88
click at [392, 261] on textarea "**********" at bounding box center [439, 246] width 281 height 88
click at [485, 286] on textarea "**********" at bounding box center [439, 246] width 281 height 88
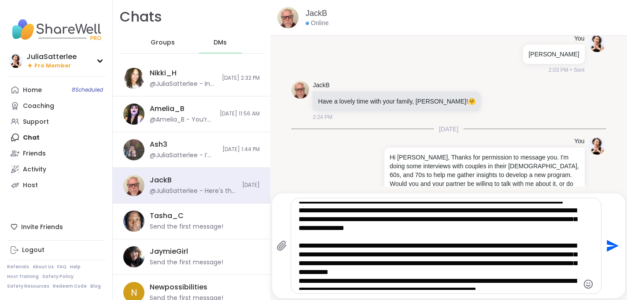
scroll to position [26, 0]
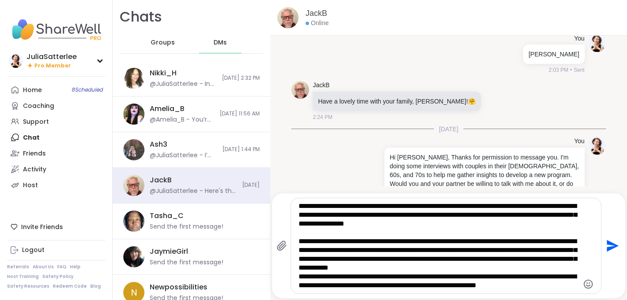
click at [554, 284] on textarea "**********" at bounding box center [439, 246] width 281 height 88
type textarea "**********"
click at [615, 248] on icon "Send" at bounding box center [612, 246] width 14 height 14
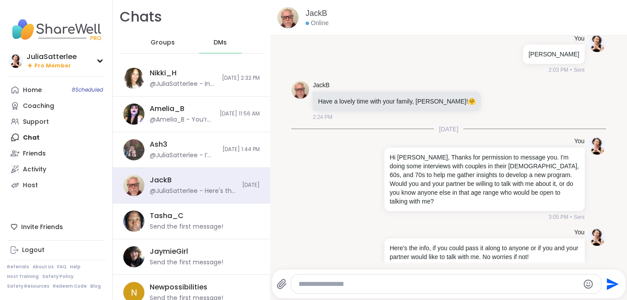
scroll to position [439, 0]
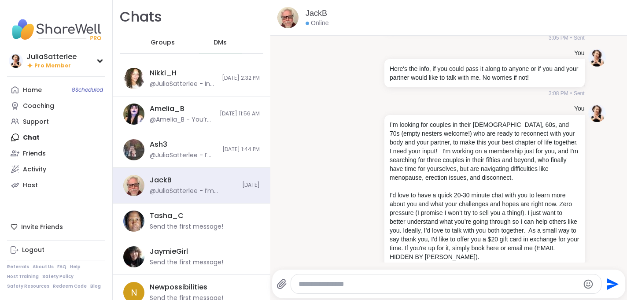
paste textarea "**********"
type textarea "**********"
click at [614, 277] on icon "Send" at bounding box center [612, 284] width 14 height 14
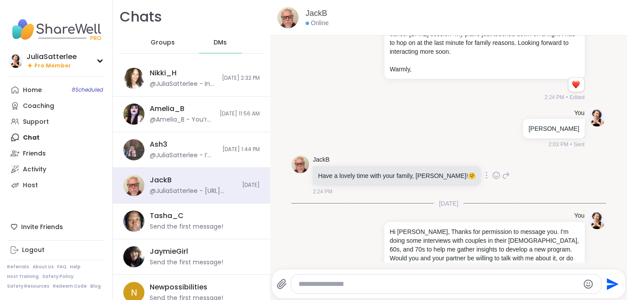
scroll to position [183, 0]
